Goal: Transaction & Acquisition: Purchase product/service

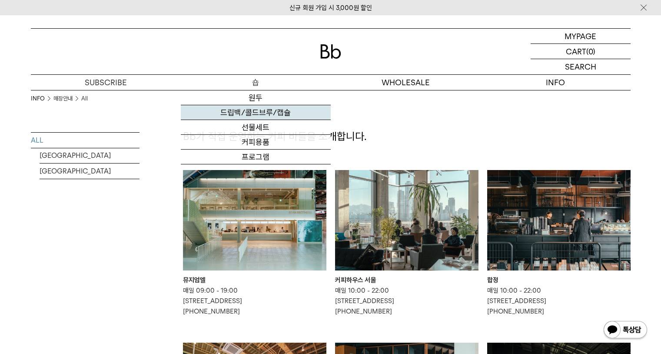
click at [254, 111] on link "드립백/콜드브루/캡슐" at bounding box center [256, 112] width 150 height 15
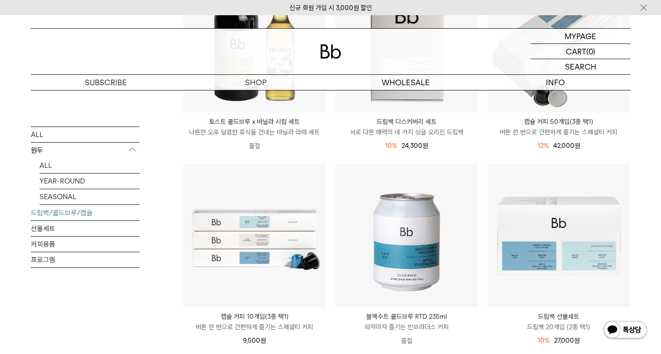
scroll to position [358, 0]
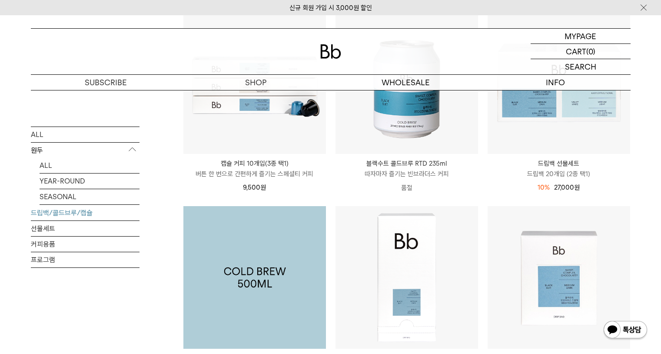
click at [279, 242] on img at bounding box center [254, 277] width 143 height 143
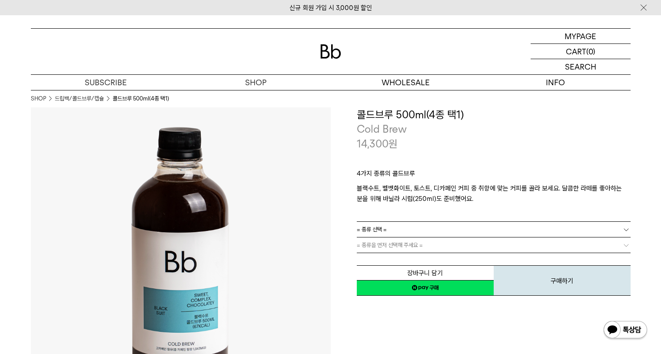
click at [449, 333] on div "**********" at bounding box center [481, 257] width 300 height 300
click at [469, 232] on link "= 종류 선택 =" at bounding box center [494, 229] width 274 height 15
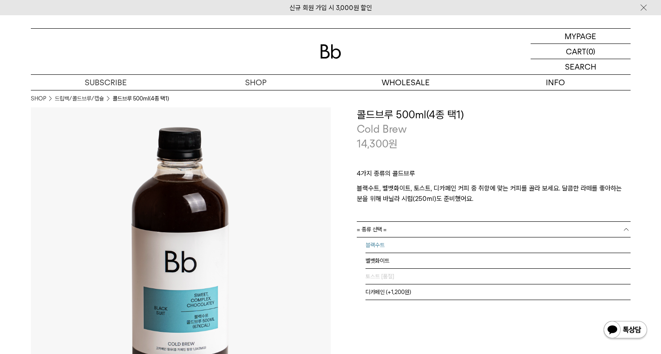
click at [380, 248] on li "블랙수트" at bounding box center [498, 245] width 265 height 16
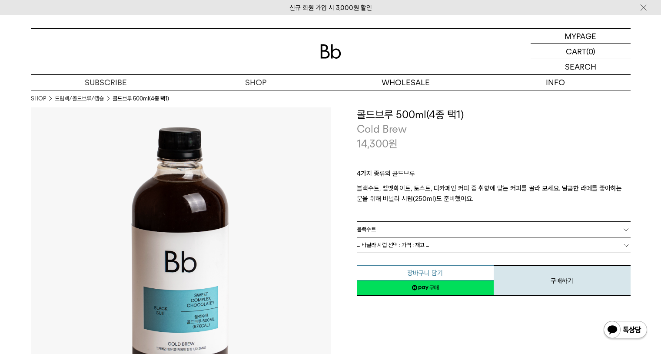
click at [436, 273] on button "장바구니 담기" at bounding box center [425, 272] width 137 height 15
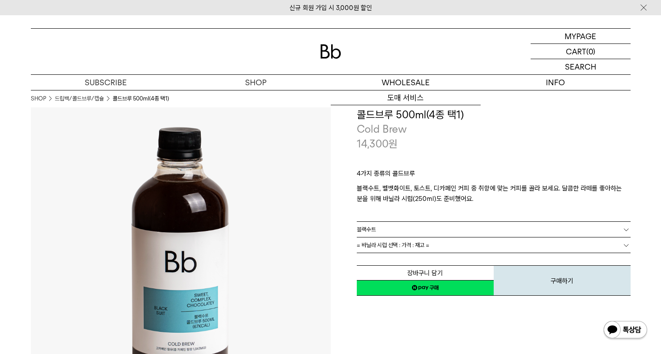
click at [424, 244] on span "= 바닐라 시럽 선택 : 가격 : 재고 =" at bounding box center [393, 244] width 73 height 15
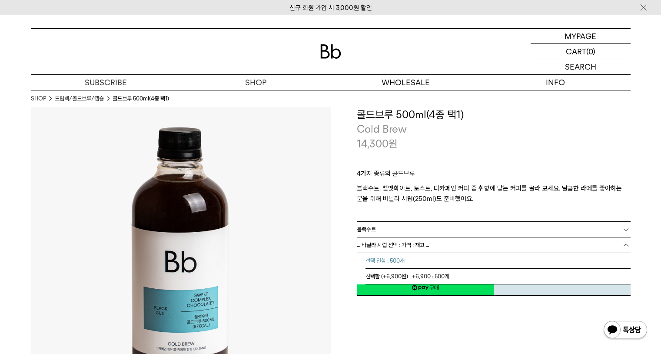
click at [403, 260] on li "선택 안함 : 500개" at bounding box center [498, 261] width 265 height 16
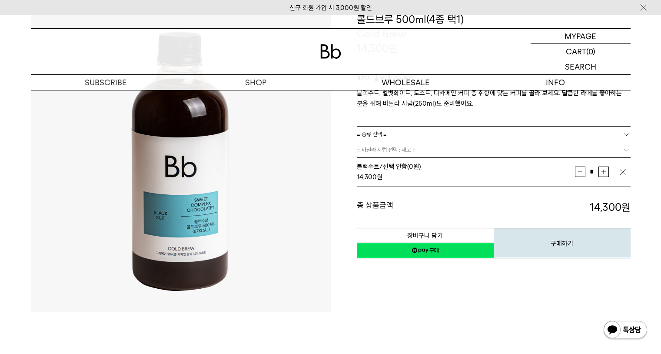
scroll to position [96, 0]
click at [439, 236] on button "장바구니 담기" at bounding box center [425, 234] width 137 height 15
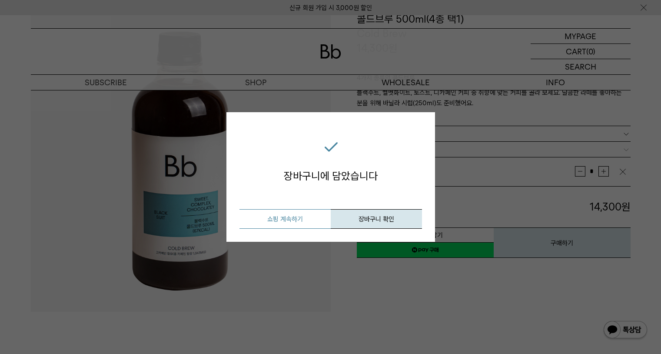
click at [312, 222] on button "쇼핑 계속하기" at bounding box center [285, 219] width 91 height 20
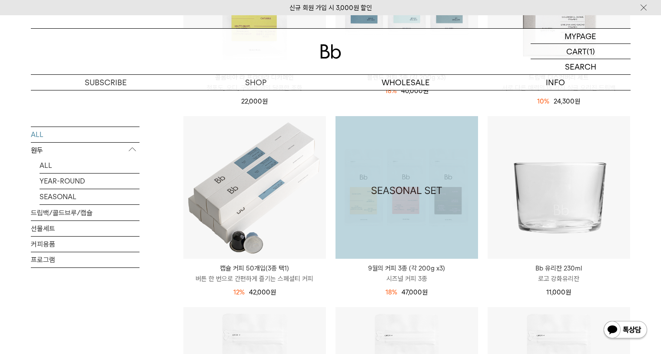
scroll to position [387, 0]
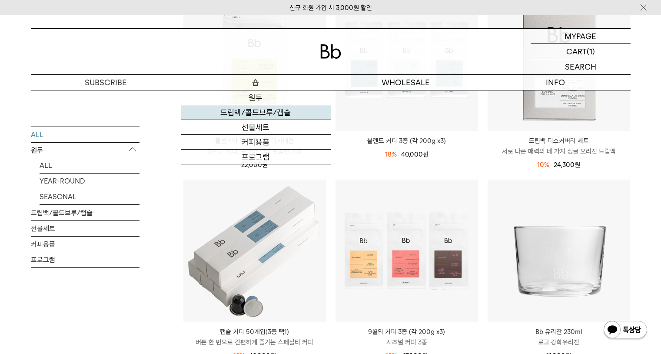
click at [270, 113] on link "드립백/콜드브루/캡슐" at bounding box center [256, 112] width 150 height 15
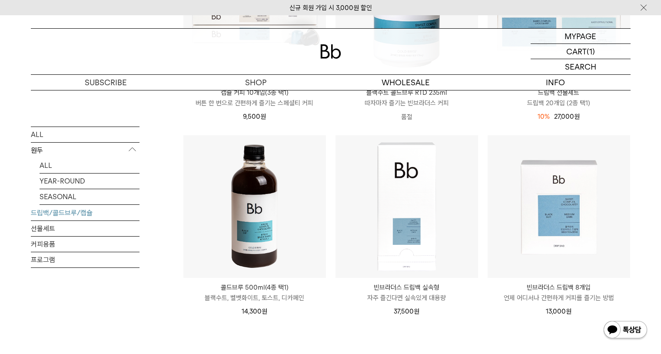
scroll to position [464, 0]
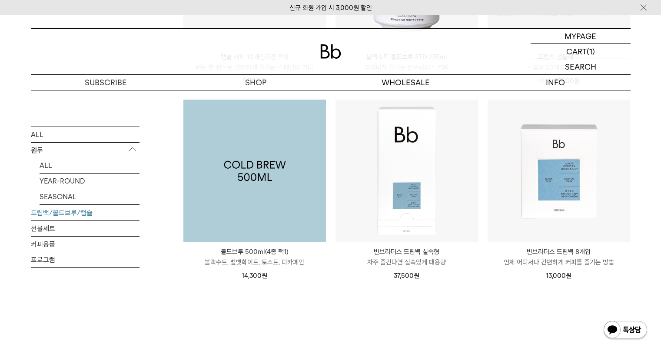
click at [296, 180] on img at bounding box center [254, 171] width 143 height 143
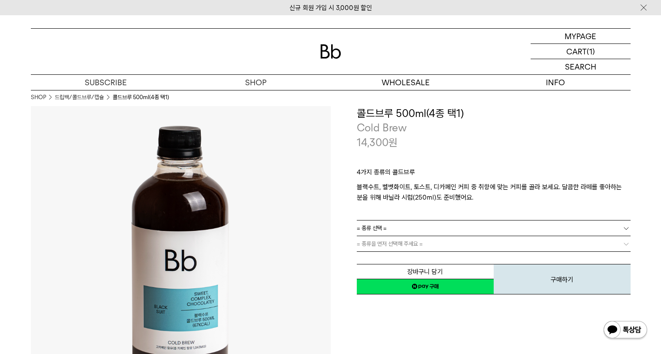
scroll to position [2, 0]
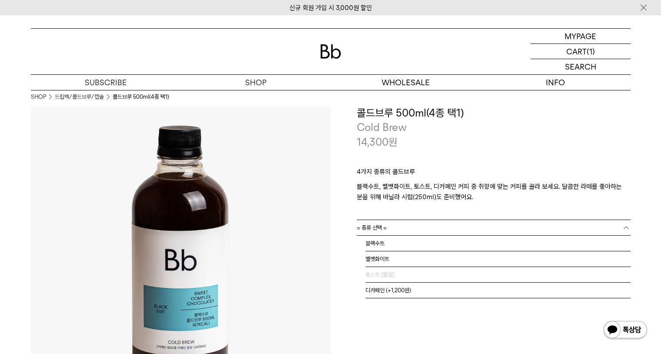
click at [436, 230] on link "= 종류 선택 =" at bounding box center [494, 227] width 274 height 15
click at [391, 289] on li "디카페인 (+1,200원)" at bounding box center [498, 291] width 265 height 16
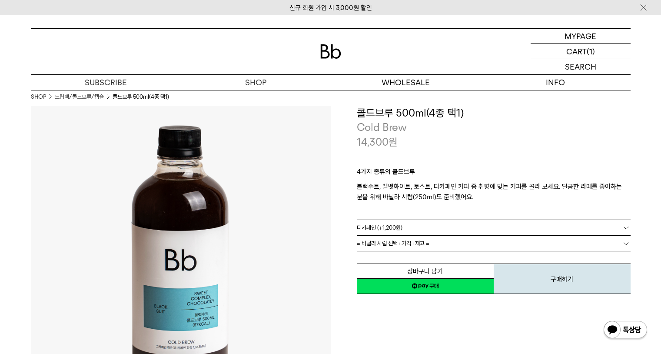
click at [419, 239] on span "= 바닐라 시럽 선택 : 가격 : 재고 =" at bounding box center [393, 243] width 73 height 15
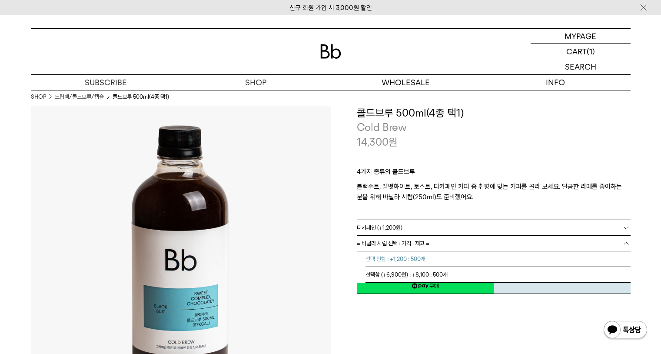
click at [408, 260] on li "선택 안함 : +1,200 : 500개" at bounding box center [498, 259] width 265 height 16
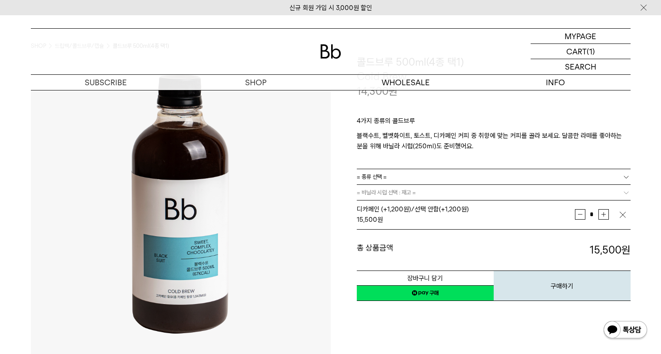
scroll to position [55, 0]
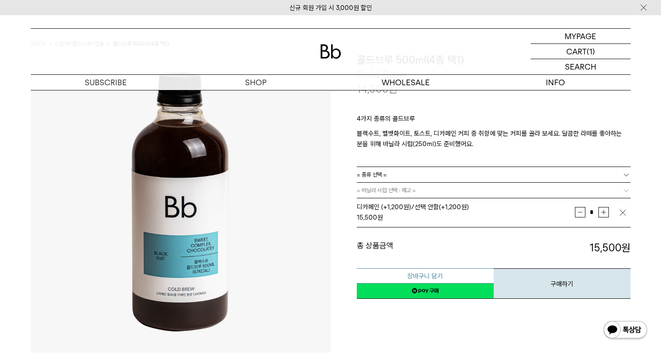
click at [418, 276] on button "장바구니 담기" at bounding box center [425, 275] width 137 height 15
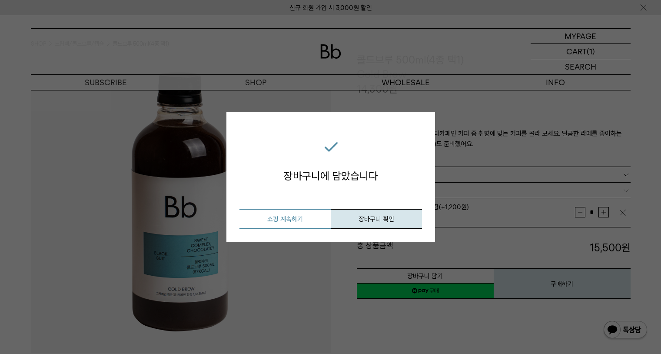
click at [314, 216] on button "쇼핑 계속하기" at bounding box center [285, 219] width 91 height 20
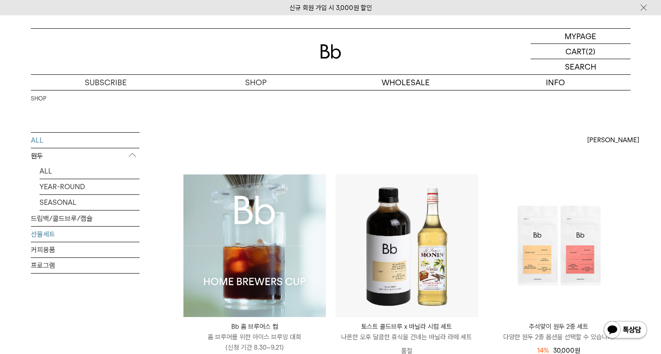
click at [48, 236] on link "선물세트" at bounding box center [85, 233] width 109 height 15
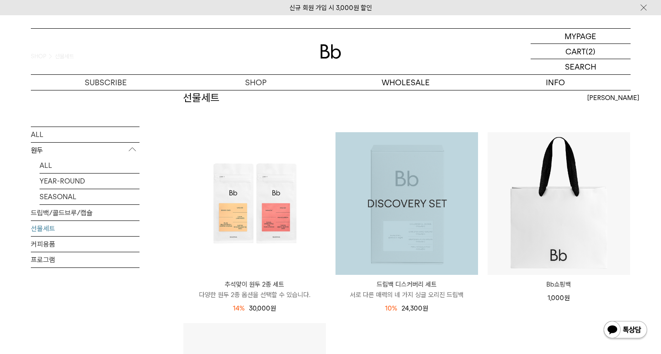
scroll to position [143, 0]
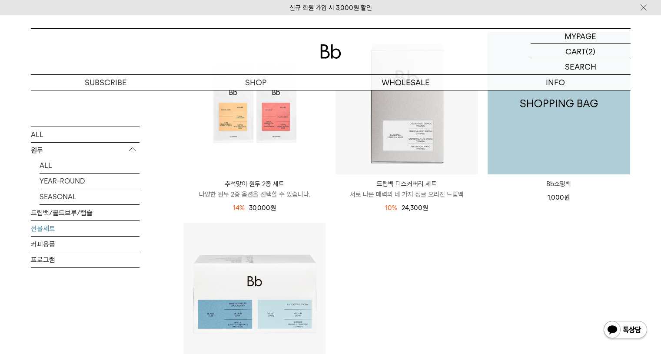
click at [562, 133] on img at bounding box center [559, 103] width 143 height 143
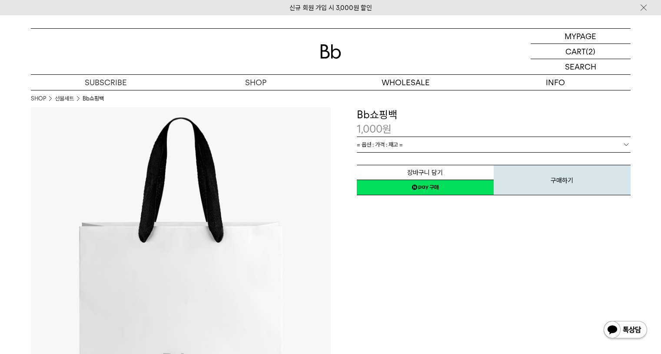
click at [381, 145] on span "= 옵션 : 가격 : 재고 =" at bounding box center [380, 144] width 46 height 15
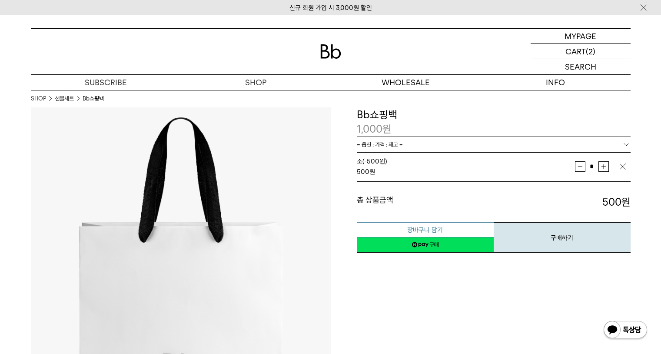
click at [438, 228] on button "장바구니 담기" at bounding box center [425, 229] width 137 height 15
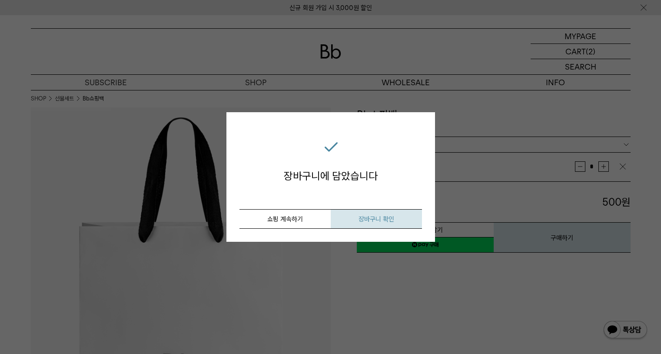
click at [364, 212] on button "장바구니 확인" at bounding box center [376, 219] width 91 height 20
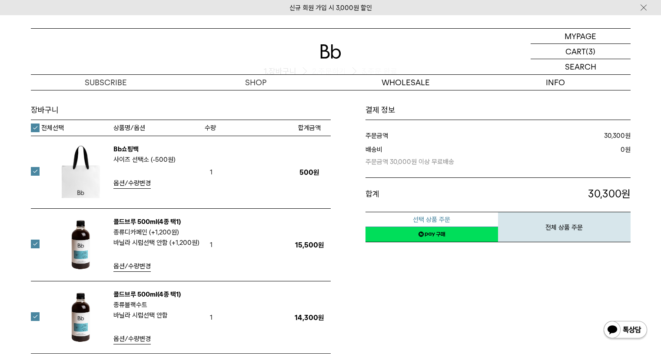
scroll to position [60, 0]
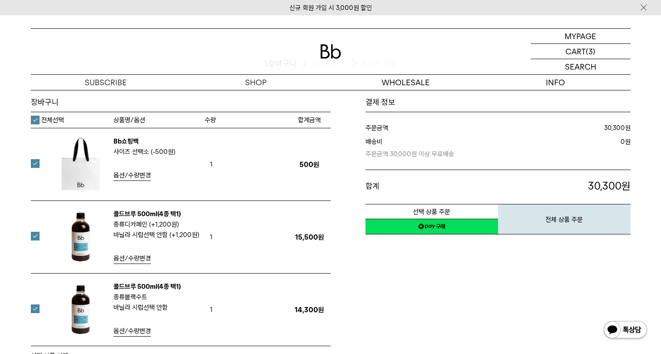
click at [438, 229] on link "네이버페이 구매하기" at bounding box center [432, 227] width 133 height 16
